Goal: Information Seeking & Learning: Learn about a topic

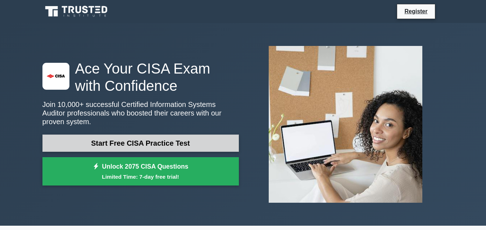
click at [145, 135] on link "Start Free CISA Practice Test" at bounding box center [140, 143] width 196 height 17
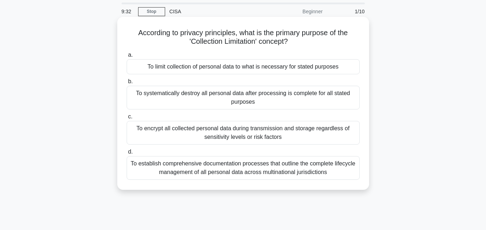
scroll to position [36, 0]
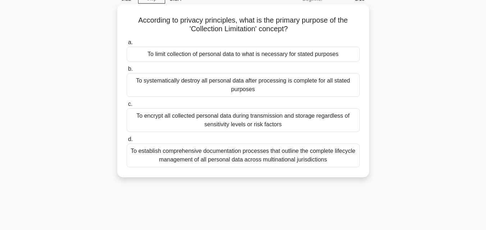
click at [159, 116] on div "To encrypt all collected personal data during transmission and storage regardle…" at bounding box center [243, 121] width 233 height 24
click at [127, 107] on input "c. To encrypt all collected personal data during transmission and storage regar…" at bounding box center [127, 104] width 0 height 5
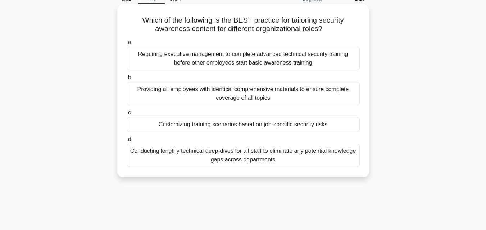
click at [251, 157] on div "Conducting lengthy technical deep-dives for all staff to eliminate any potentia…" at bounding box center [243, 156] width 233 height 24
click at [127, 142] on input "d. Conducting lengthy technical deep-dives for all staff to eliminate any poten…" at bounding box center [127, 139] width 0 height 5
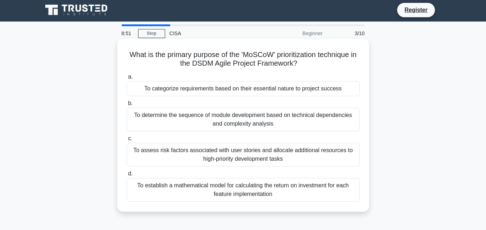
scroll to position [0, 0]
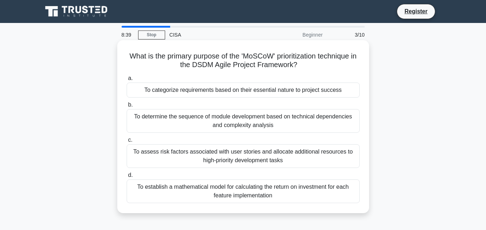
click at [193, 157] on div "To assess risk factors associated with user stories and allocate additional res…" at bounding box center [243, 156] width 233 height 24
click at [127, 143] on input "c. To assess risk factors associated with user stories and allocate additional …" at bounding box center [127, 140] width 0 height 5
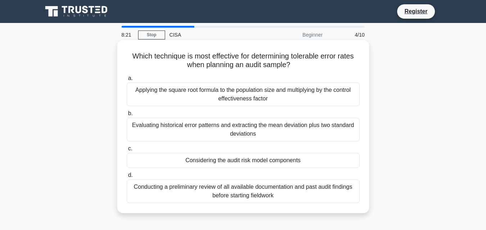
click at [244, 163] on div "Considering the audit risk model components" at bounding box center [243, 160] width 233 height 15
click at [127, 151] on input "c. Considering the audit risk model components" at bounding box center [127, 149] width 0 height 5
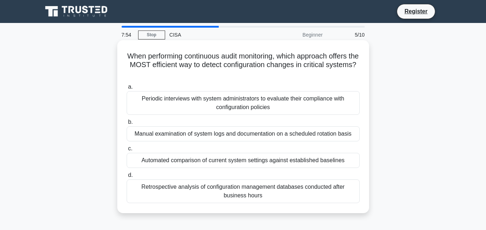
click at [201, 105] on div "Periodic interviews with system administrators to evaluate their compliance wit…" at bounding box center [243, 103] width 233 height 24
click at [127, 89] on input "a. Periodic interviews with system administrators to evaluate their compliance …" at bounding box center [127, 87] width 0 height 5
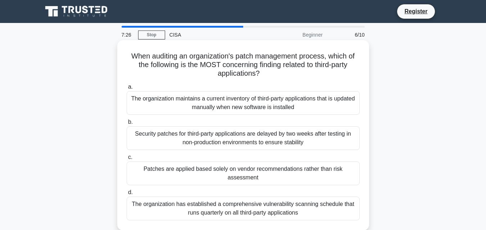
click at [252, 206] on div "The organization has established a comprehensive vulnerability scanning schedul…" at bounding box center [243, 209] width 233 height 24
click at [127, 195] on input "d. The organization has established a comprehensive vulnerability scanning sche…" at bounding box center [127, 192] width 0 height 5
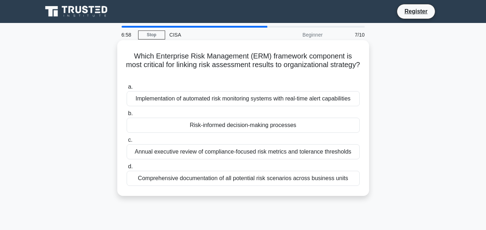
click at [228, 128] on div "Risk-informed decision-making processes" at bounding box center [243, 125] width 233 height 15
click at [127, 116] on input "b. Risk-informed decision-making processes" at bounding box center [127, 113] width 0 height 5
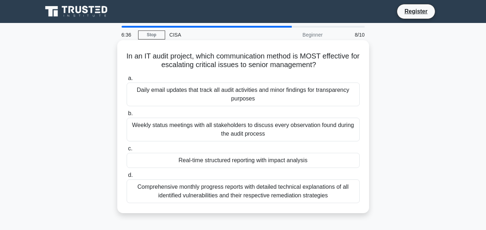
click at [265, 193] on div "Comprehensive monthly progress reports with detailed technical explanations of …" at bounding box center [243, 192] width 233 height 24
click at [127, 178] on input "d. Comprehensive monthly progress reports with detailed technical explanations …" at bounding box center [127, 175] width 0 height 5
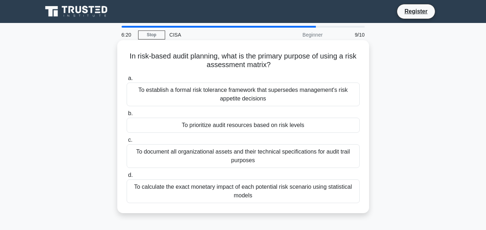
click at [233, 94] on div "To establish a formal risk tolerance framework that supersedes management's ris…" at bounding box center [243, 95] width 233 height 24
click at [127, 81] on input "a. To establish a formal risk tolerance framework that supersedes management's …" at bounding box center [127, 78] width 0 height 5
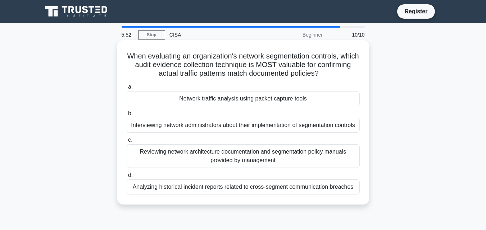
click at [228, 101] on div "Network traffic analysis using packet capture tools" at bounding box center [243, 98] width 233 height 15
click at [127, 89] on input "a. Network traffic analysis using packet capture tools" at bounding box center [127, 87] width 0 height 5
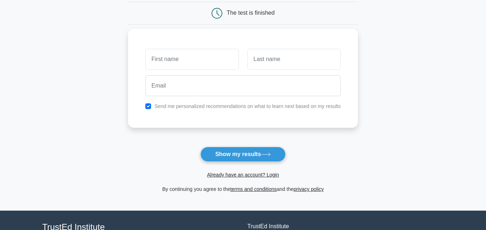
scroll to position [72, 0]
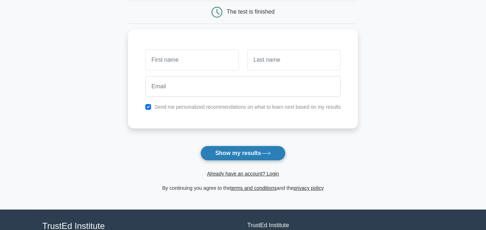
click at [251, 155] on button "Show my results" at bounding box center [242, 153] width 85 height 15
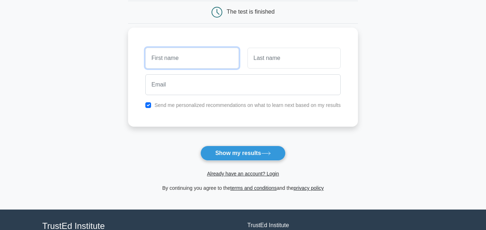
click at [182, 60] on input "text" at bounding box center [191, 58] width 93 height 21
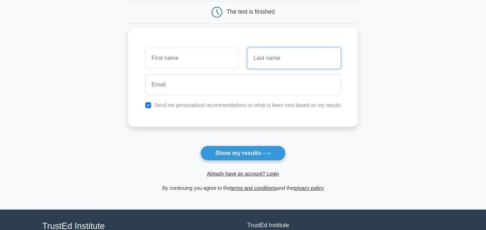
click at [269, 68] on input "text" at bounding box center [293, 58] width 93 height 21
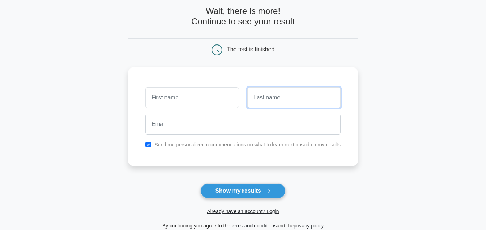
scroll to position [0, 0]
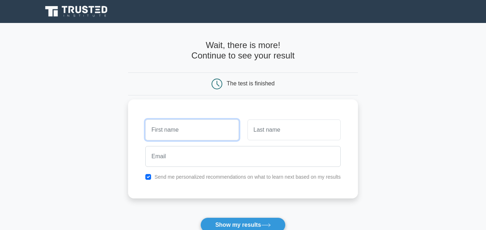
click at [180, 129] on input "text" at bounding box center [191, 130] width 93 height 21
type input "[PERSON_NAME]"
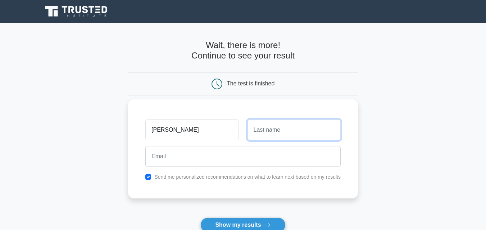
click at [253, 133] on input "text" at bounding box center [293, 130] width 93 height 21
type input "muthee"
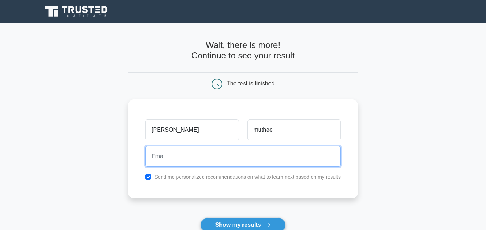
click at [212, 160] on input "email" at bounding box center [242, 156] width 195 height 21
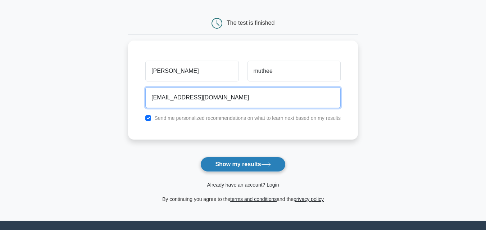
scroll to position [72, 0]
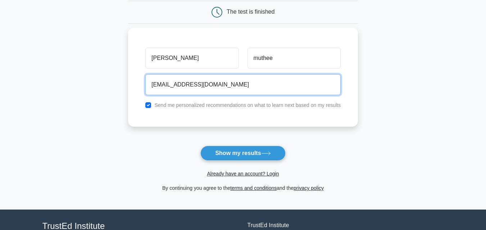
type input "[EMAIL_ADDRESS][DOMAIN_NAME]"
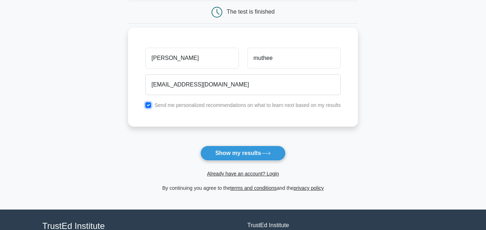
click at [149, 103] on input "checkbox" at bounding box center [148, 105] width 6 height 6
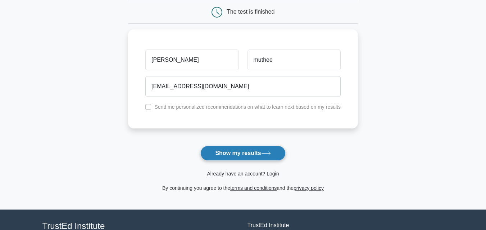
click at [231, 153] on button "Show my results" at bounding box center [242, 153] width 85 height 15
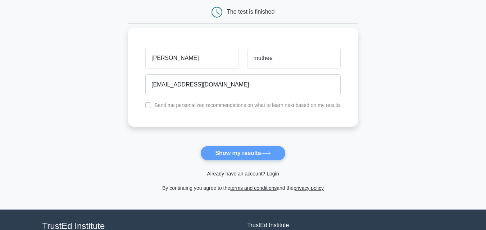
click at [152, 105] on div "Send me personalized recommendations on what to learn next based on my results" at bounding box center [243, 105] width 204 height 9
click at [148, 105] on input "checkbox" at bounding box center [148, 105] width 6 height 6
checkbox input "true"
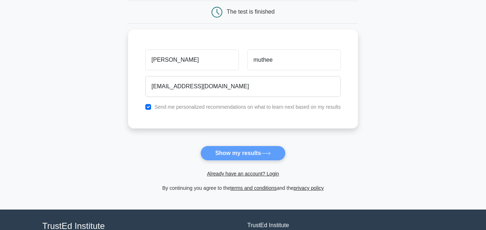
click at [226, 155] on form "Wait, there is more! Continue to see your result The test is finished [PERSON_N…" at bounding box center [243, 80] width 230 height 224
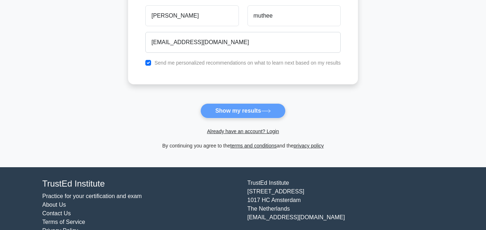
scroll to position [131, 0]
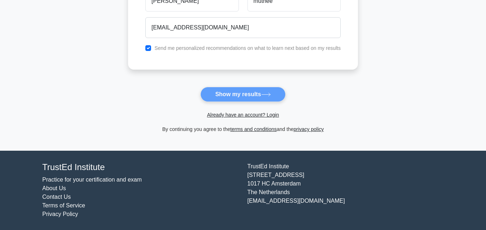
click at [245, 98] on form "Wait, there is more! Continue to see your result The test is finished [PERSON_N…" at bounding box center [243, 21] width 230 height 224
click at [245, 96] on form "Wait, there is more! Continue to see your result The test is finished [PERSON_N…" at bounding box center [243, 21] width 230 height 224
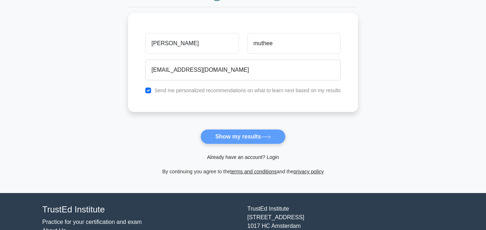
scroll to position [23, 0]
